Goal: Transaction & Acquisition: Book appointment/travel/reservation

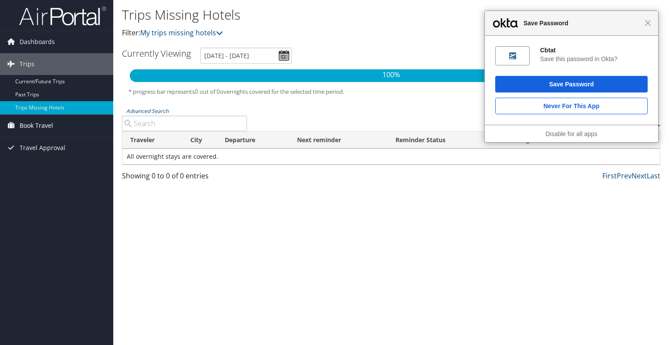
click at [44, 125] on span "Book Travel" at bounding box center [37, 126] width 34 height 22
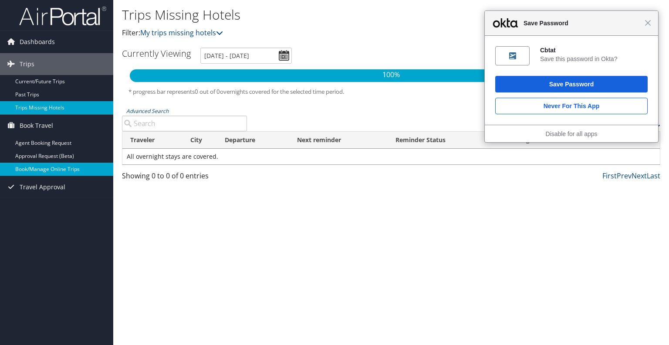
click at [61, 165] on link "Book/Manage Online Trips" at bounding box center [56, 169] width 113 height 13
click at [65, 170] on link "Book/Manage Online Trips" at bounding box center [56, 169] width 113 height 13
click at [62, 169] on link "Book/Manage Online Trips" at bounding box center [56, 169] width 113 height 13
